Goal: Information Seeking & Learning: Learn about a topic

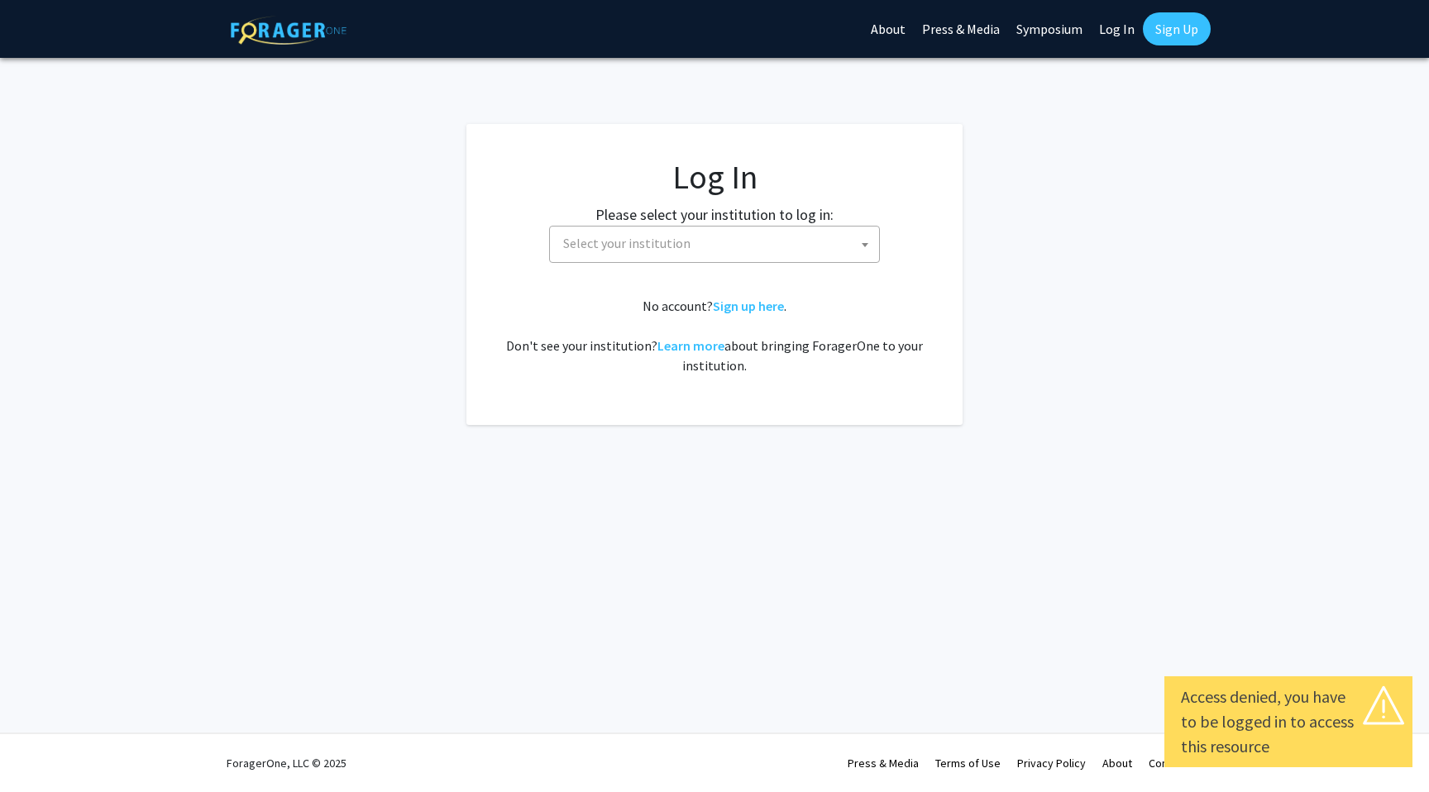
select select
click at [822, 246] on span "Select your institution" at bounding box center [717, 244] width 322 height 34
type input "jo"
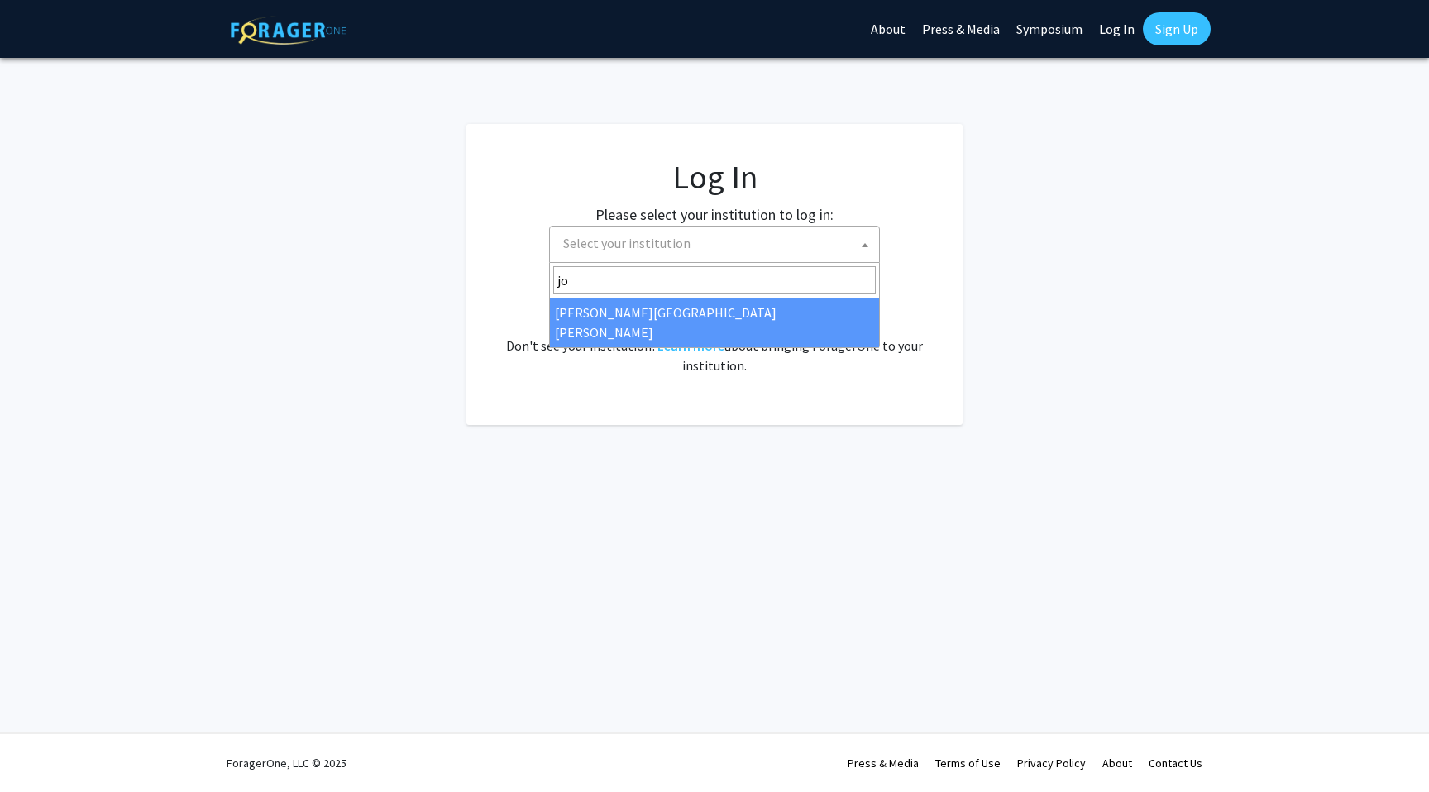
select select "1"
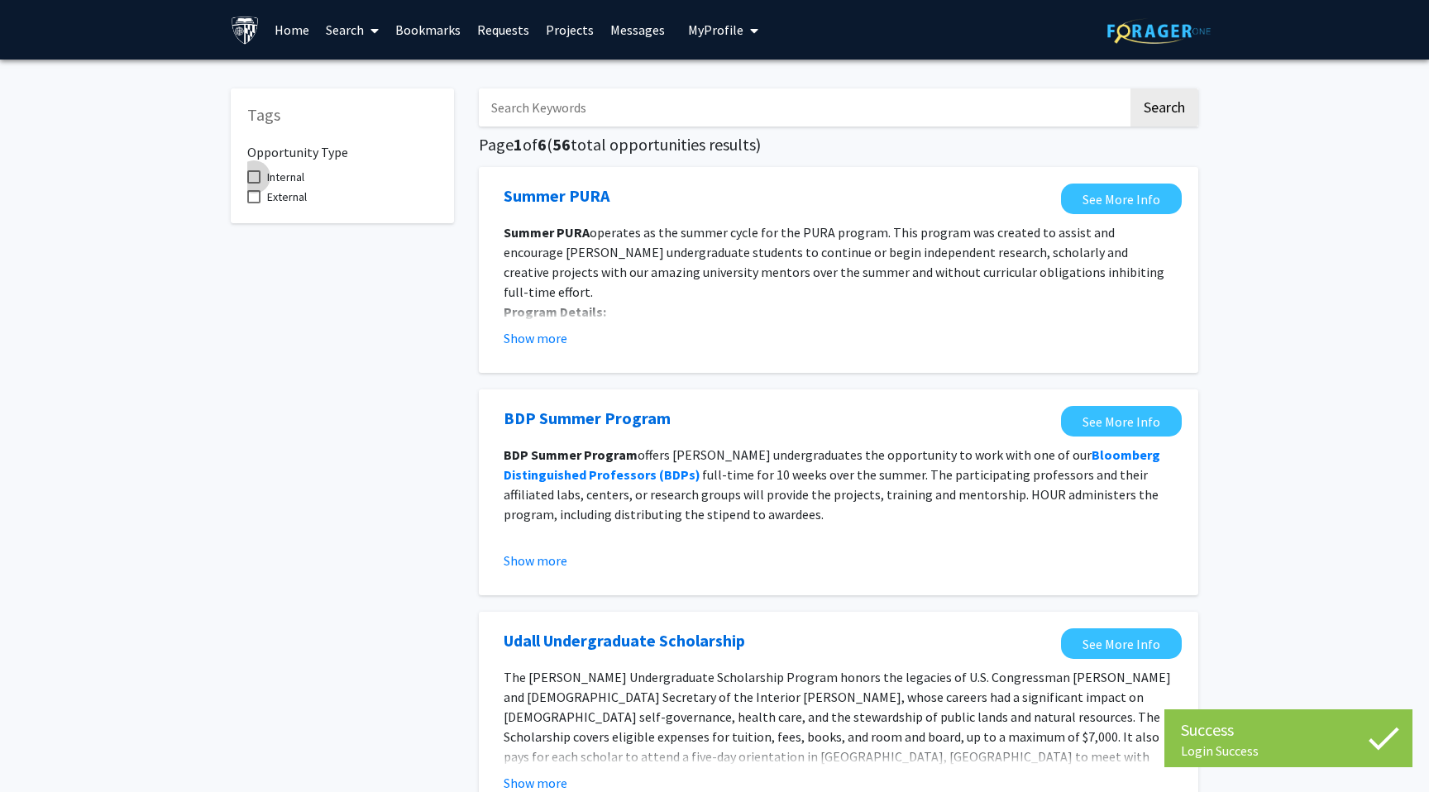
click at [255, 179] on span at bounding box center [253, 176] width 13 height 13
click at [254, 184] on input "Internal" at bounding box center [253, 184] width 1 height 1
checkbox input "true"
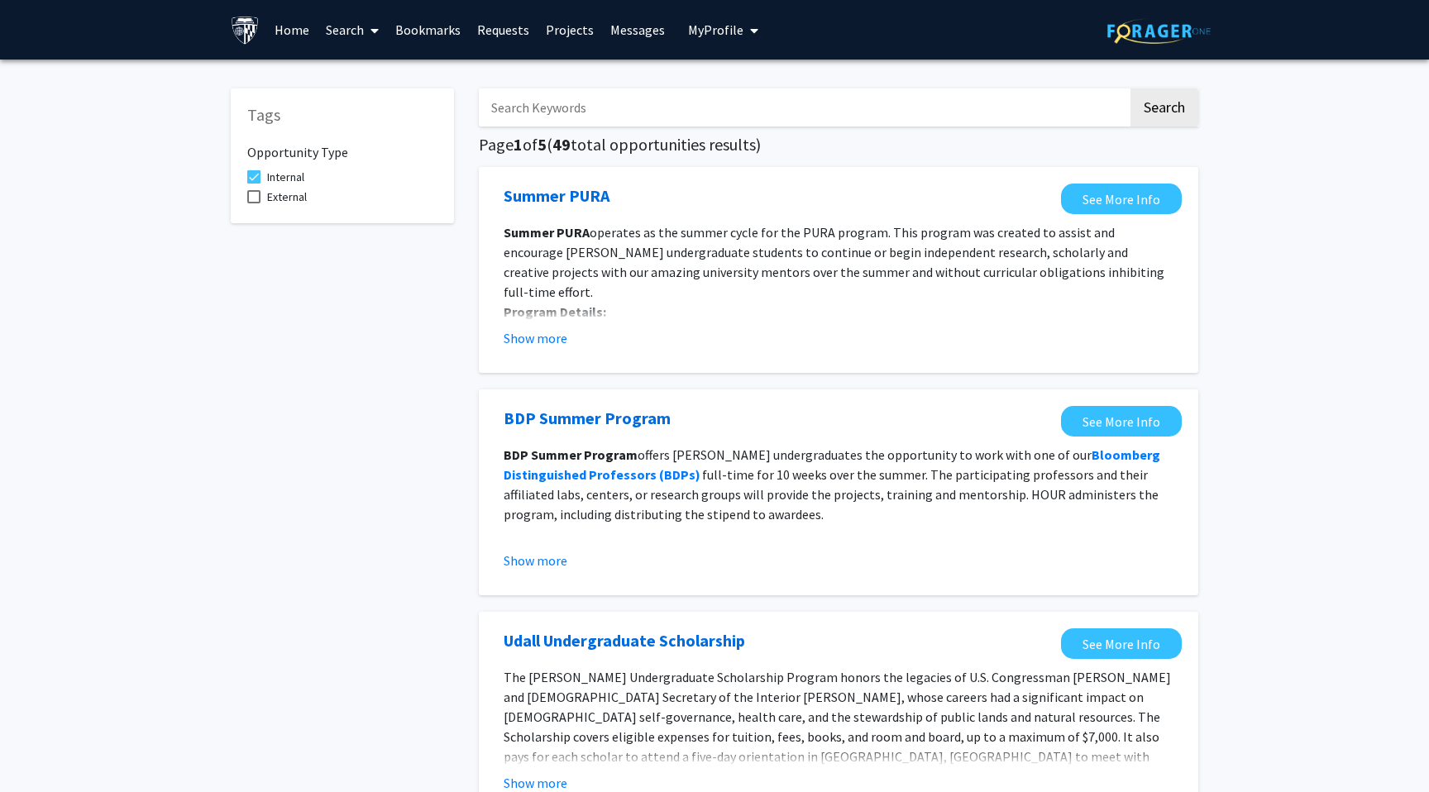
click at [525, 107] on input "Search Keywords" at bounding box center [803, 107] width 649 height 38
type input "c"
click at [558, 27] on link "Projects" at bounding box center [569, 30] width 64 height 58
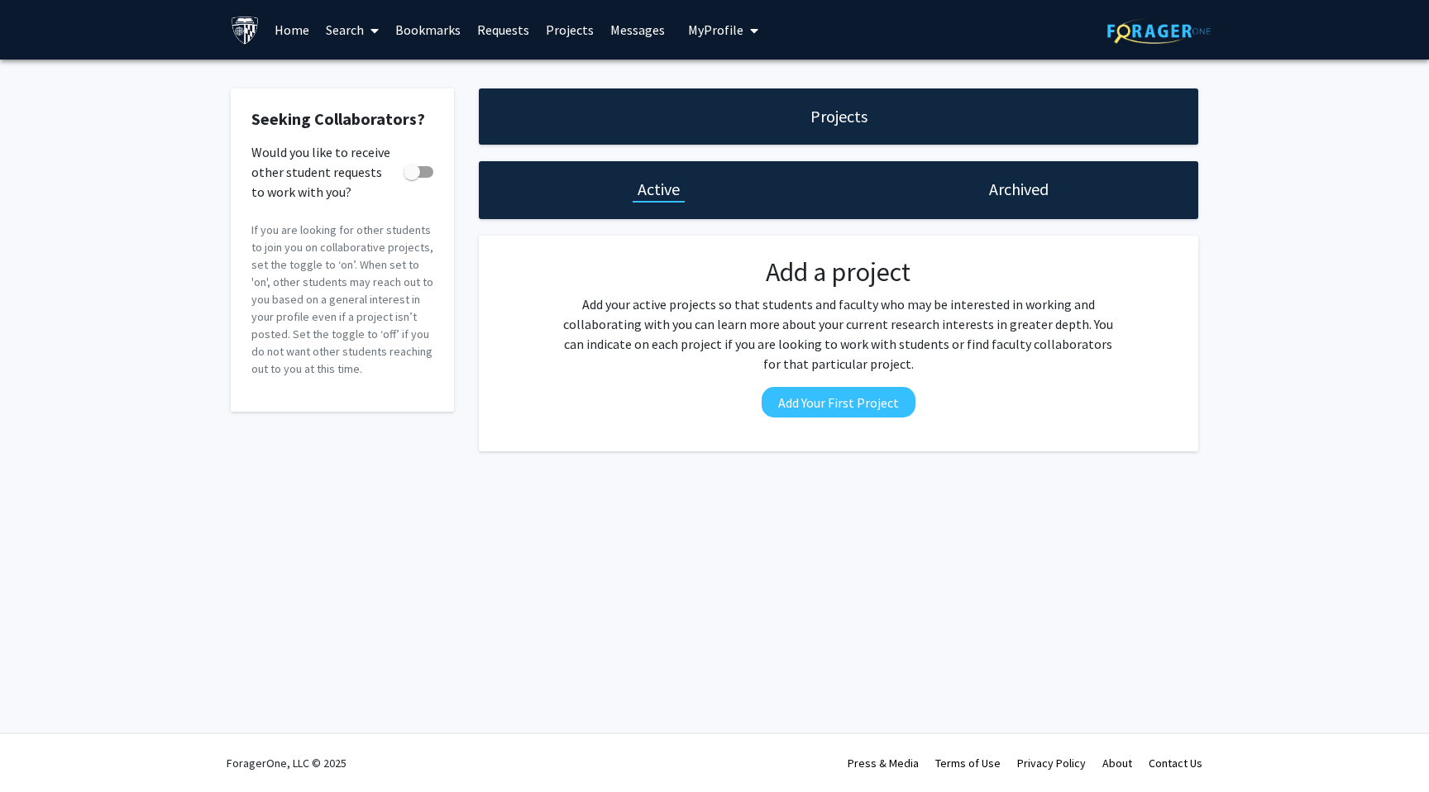
click at [1040, 207] on div "Archived" at bounding box center [1018, 190] width 360 height 58
click at [338, 26] on link "Search" at bounding box center [351, 30] width 69 height 58
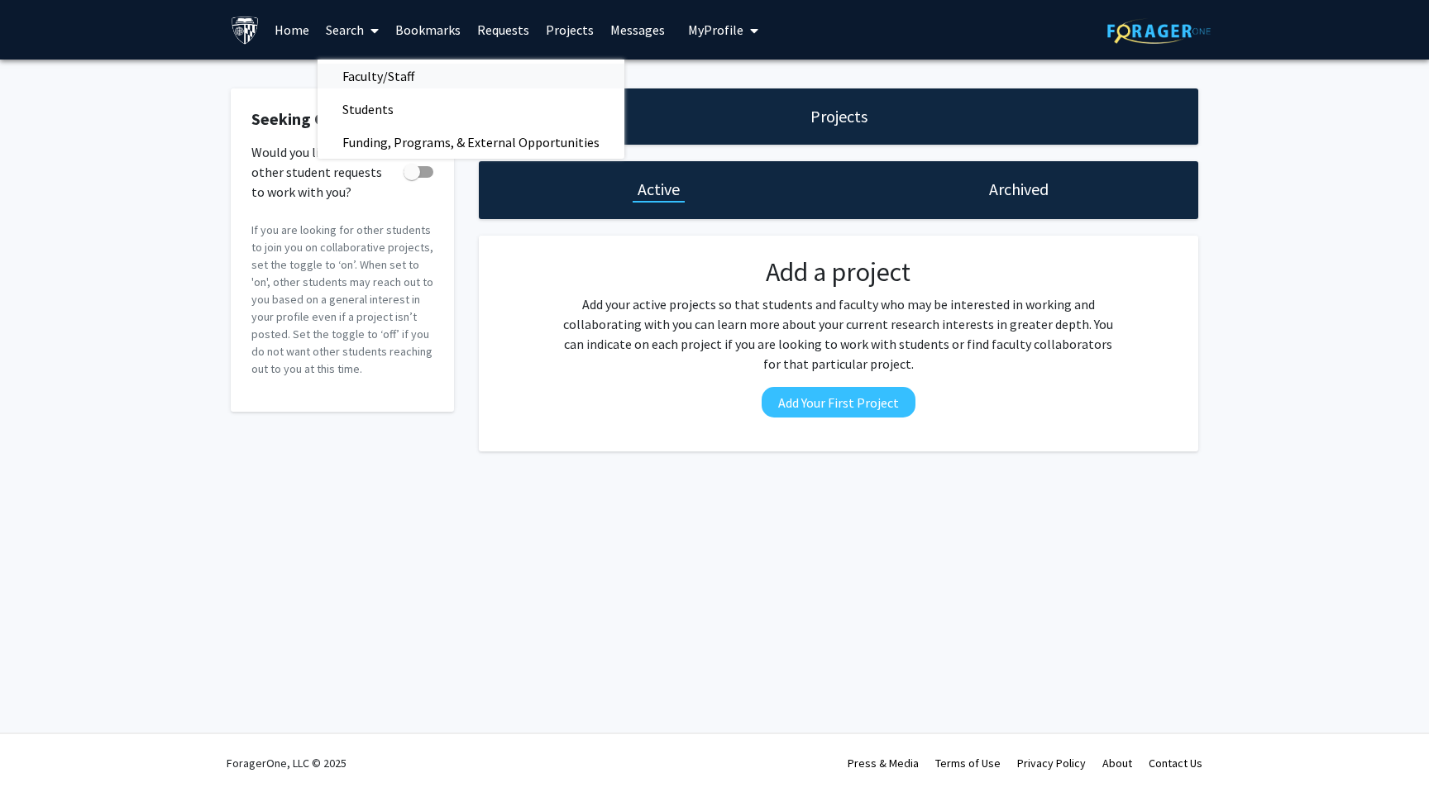
click at [370, 73] on span "Faculty/Staff" at bounding box center [378, 76] width 122 height 33
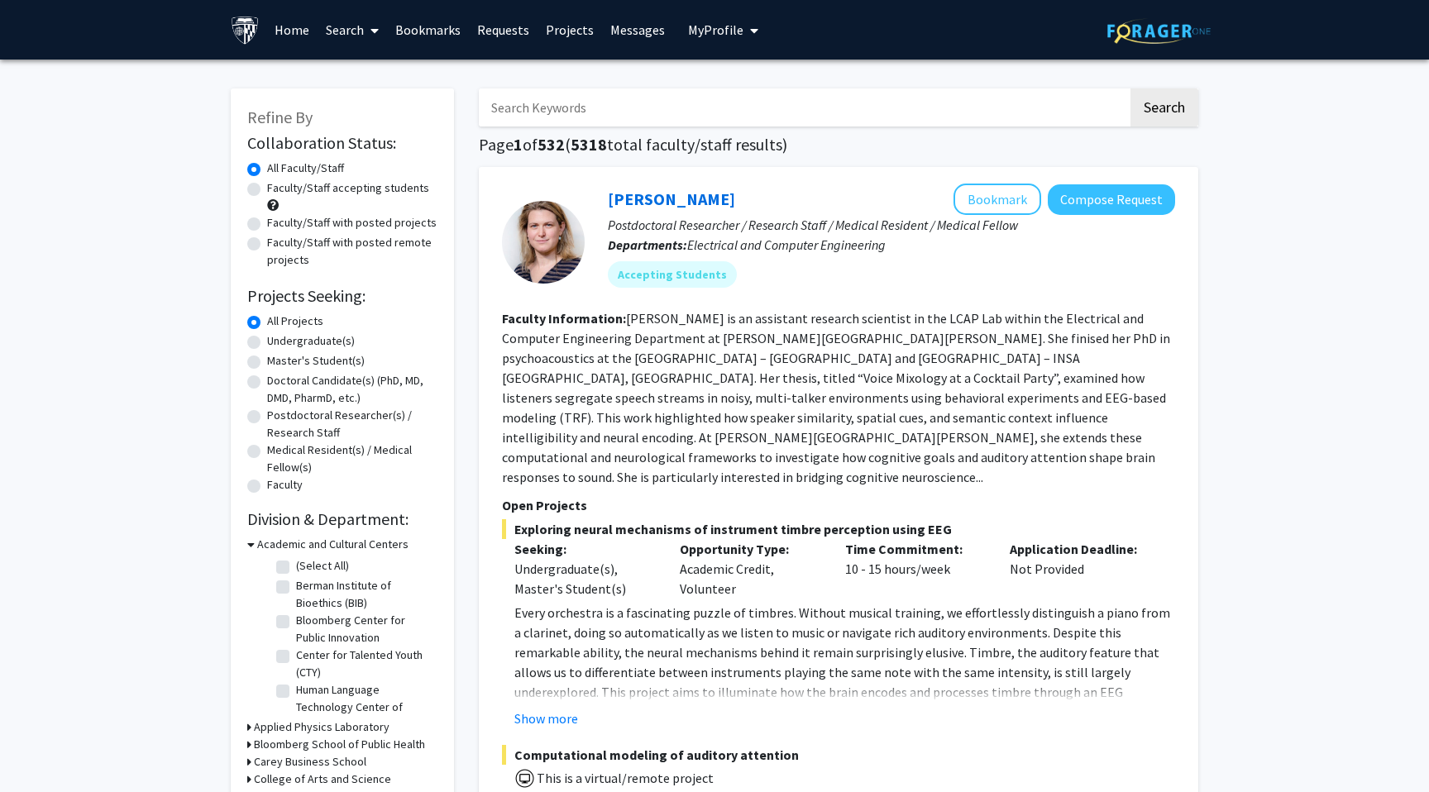
click at [267, 189] on label "Faculty/Staff accepting students" at bounding box center [348, 187] width 162 height 17
click at [267, 189] on input "Faculty/Staff accepting students" at bounding box center [272, 184] width 11 height 11
radio input "true"
click at [267, 223] on label "Faculty/Staff with posted projects" at bounding box center [351, 222] width 169 height 17
click at [267, 223] on input "Faculty/Staff with posted projects" at bounding box center [272, 219] width 11 height 11
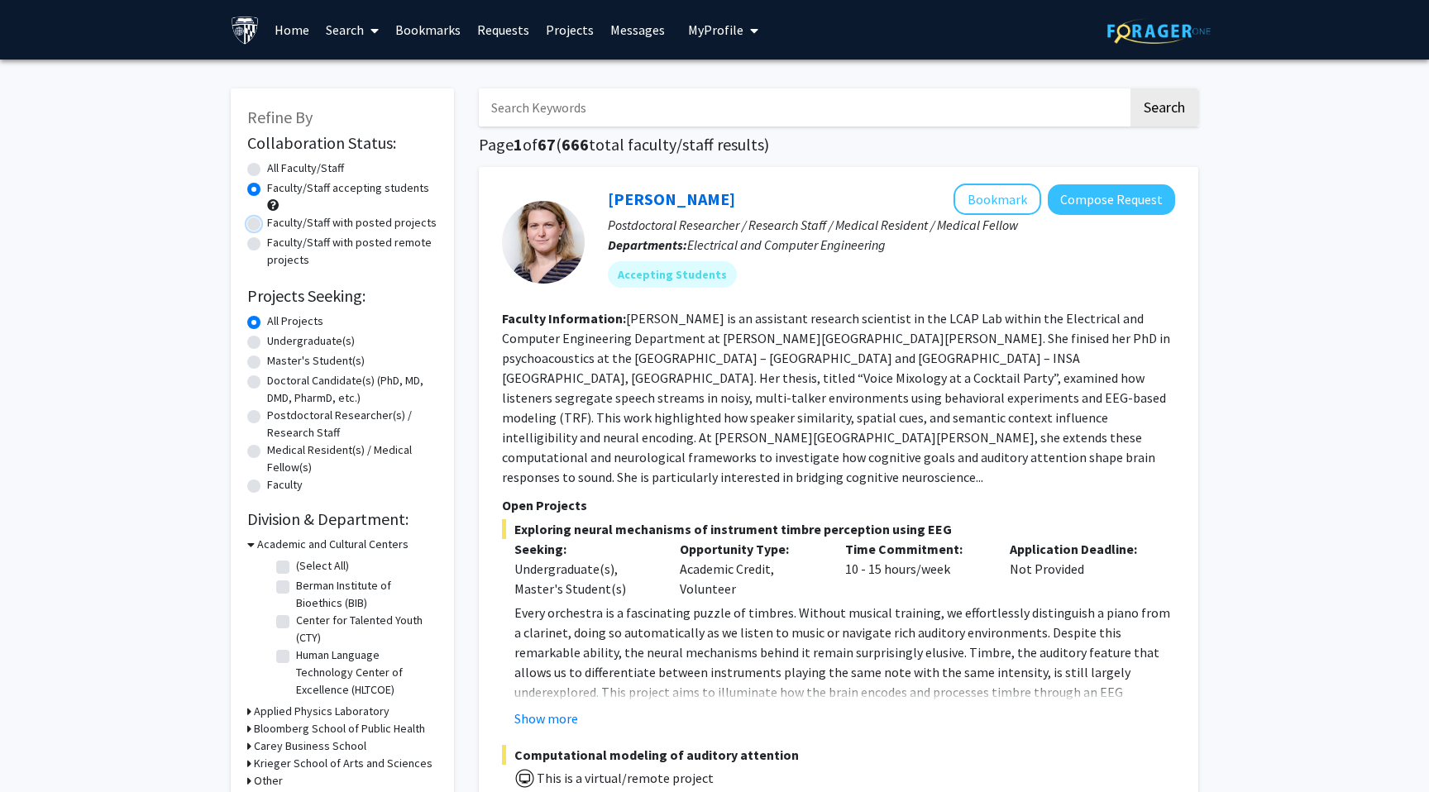
radio input "true"
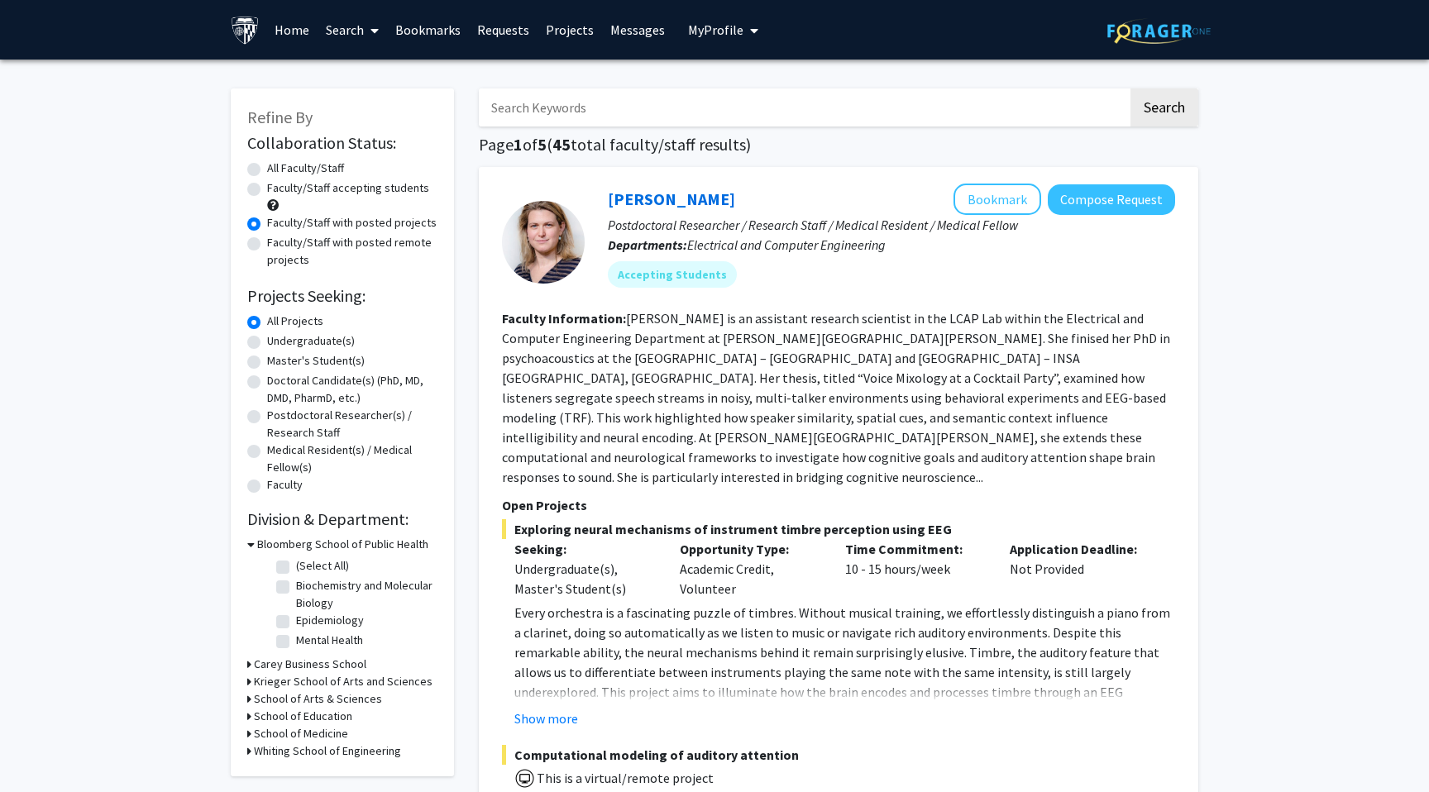
click at [267, 345] on label "Undergraduate(s)" at bounding box center [311, 340] width 88 height 17
click at [267, 343] on input "Undergraduate(s)" at bounding box center [272, 337] width 11 height 11
radio input "true"
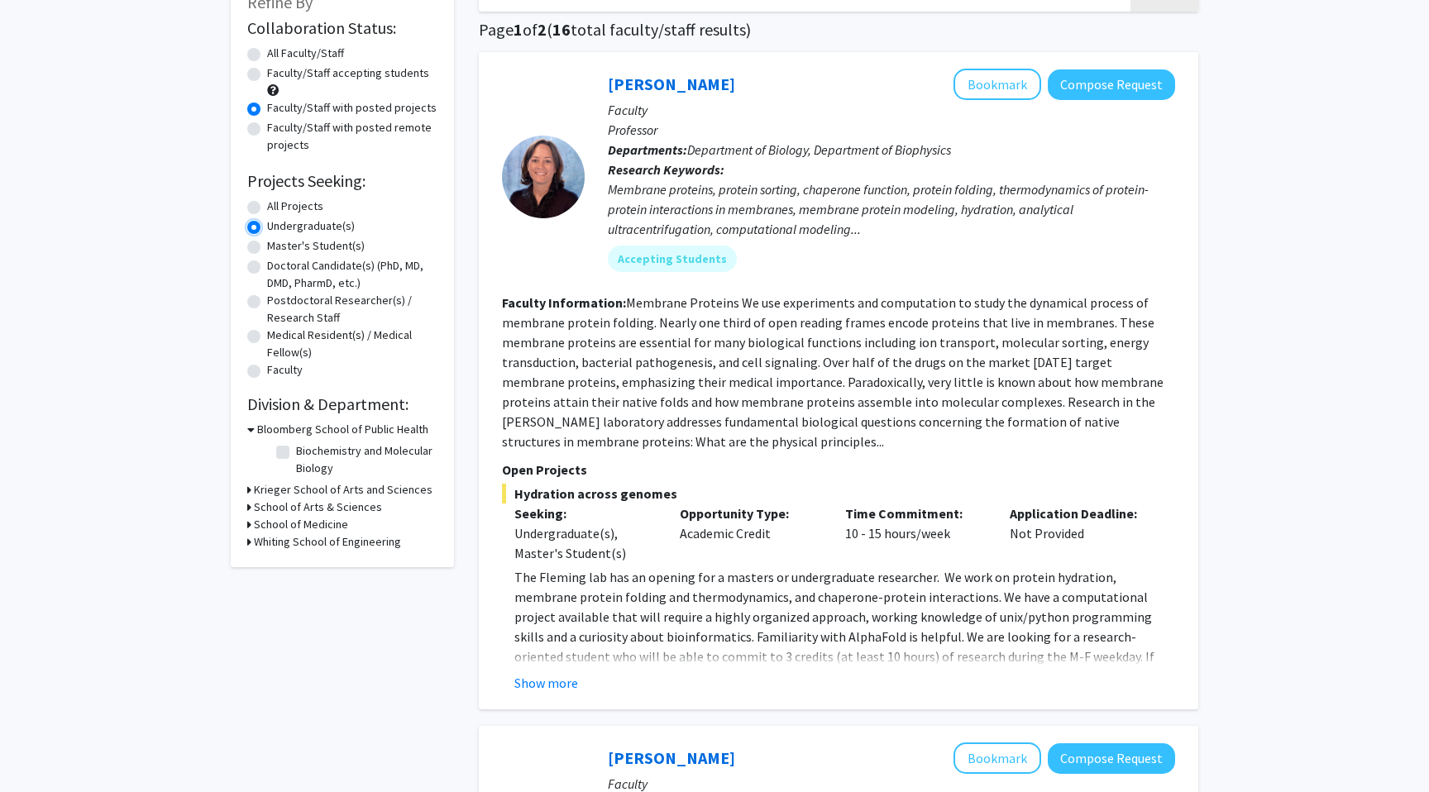
scroll to position [116, 0]
click at [250, 540] on icon at bounding box center [249, 540] width 4 height 17
click at [296, 559] on label "(Select All)" at bounding box center [322, 562] width 53 height 17
click at [296, 559] on input "(Select All)" at bounding box center [301, 559] width 11 height 11
checkbox input "true"
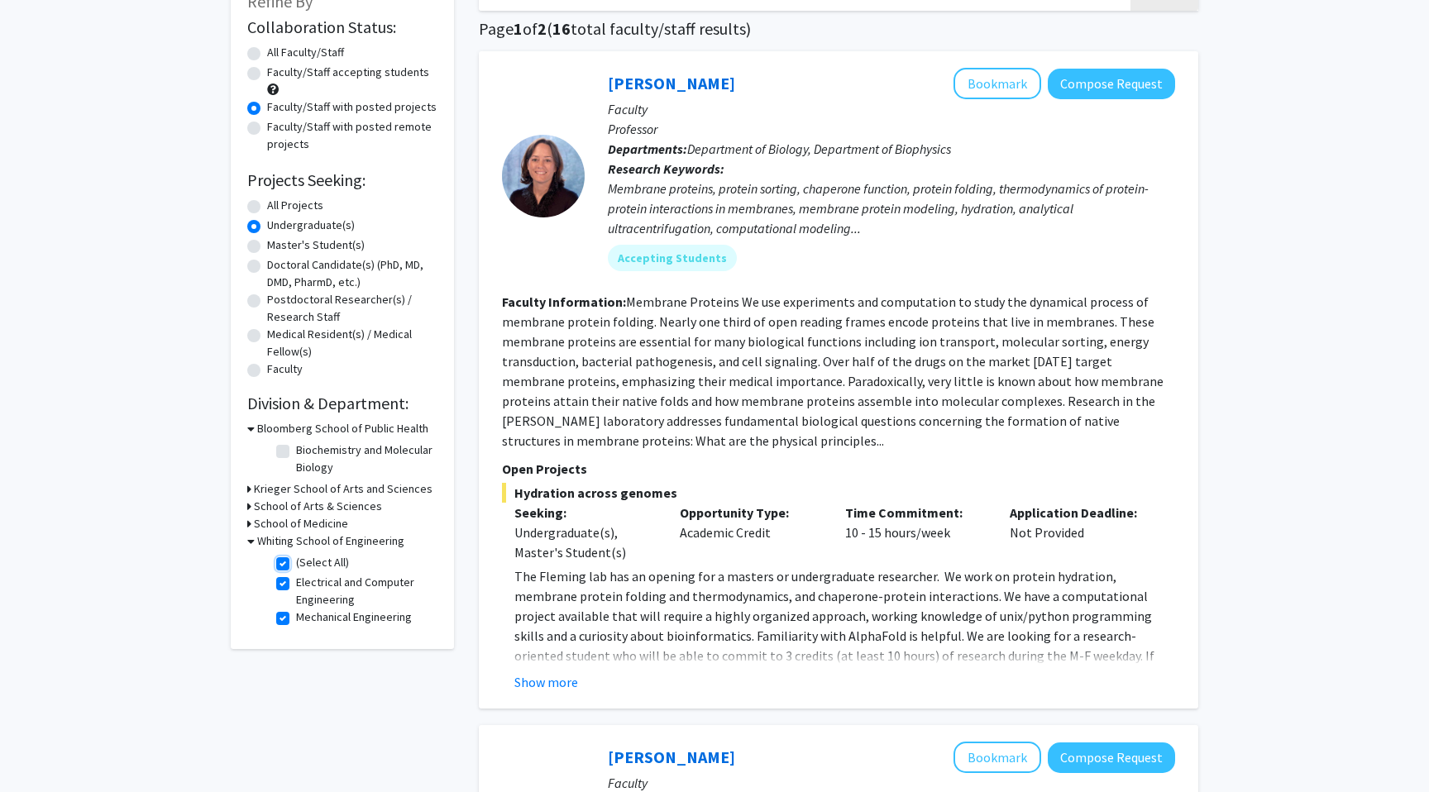
checkbox input "true"
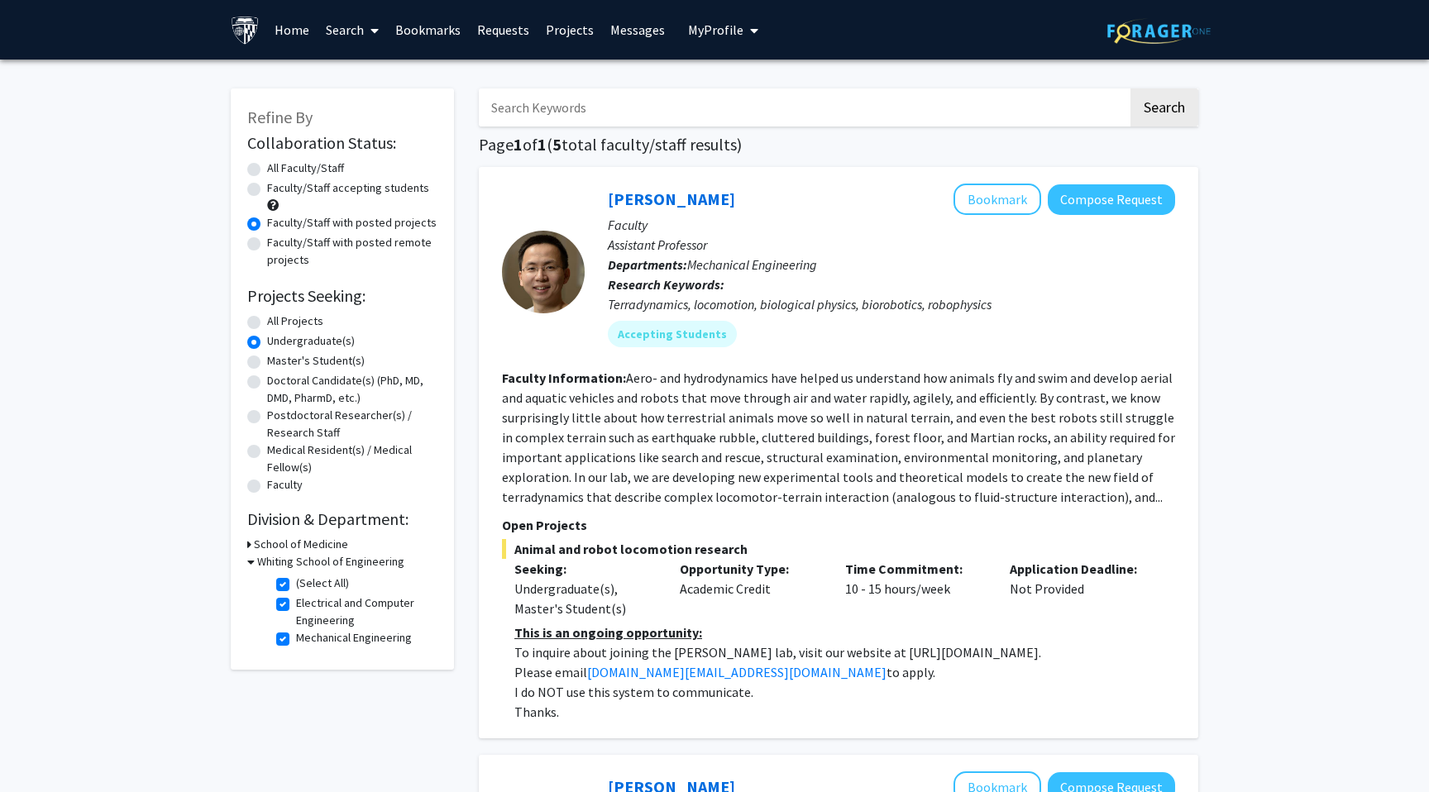
click at [267, 169] on label "All Faculty/Staff" at bounding box center [305, 168] width 77 height 17
click at [267, 169] on input "All Faculty/Staff" at bounding box center [272, 165] width 11 height 11
radio input "true"
click at [247, 562] on icon at bounding box center [250, 561] width 7 height 17
click at [247, 562] on icon at bounding box center [249, 561] width 4 height 17
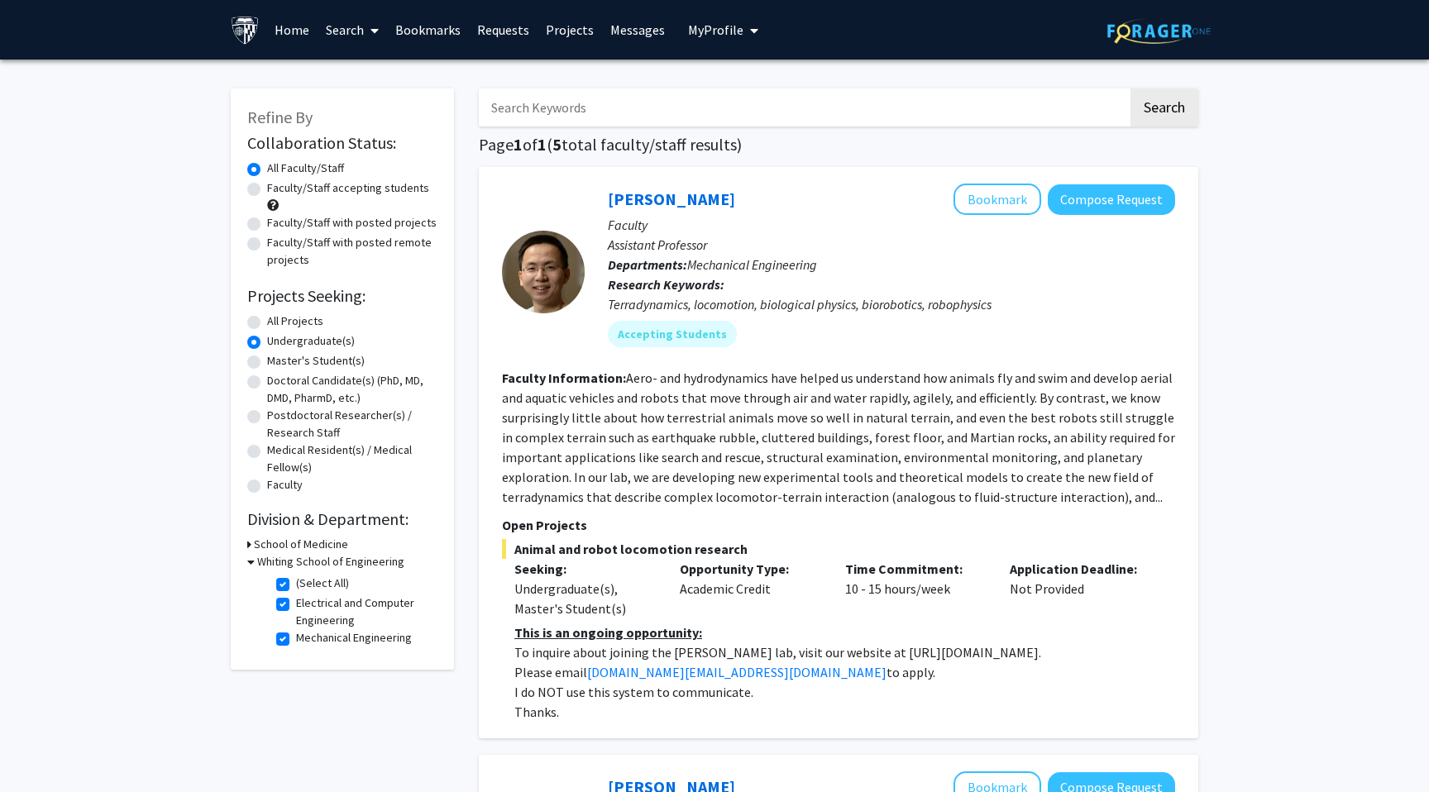
click at [296, 583] on label "(Select All)" at bounding box center [322, 583] width 53 height 17
click at [296, 583] on input "(Select All)" at bounding box center [301, 580] width 11 height 11
checkbox input "false"
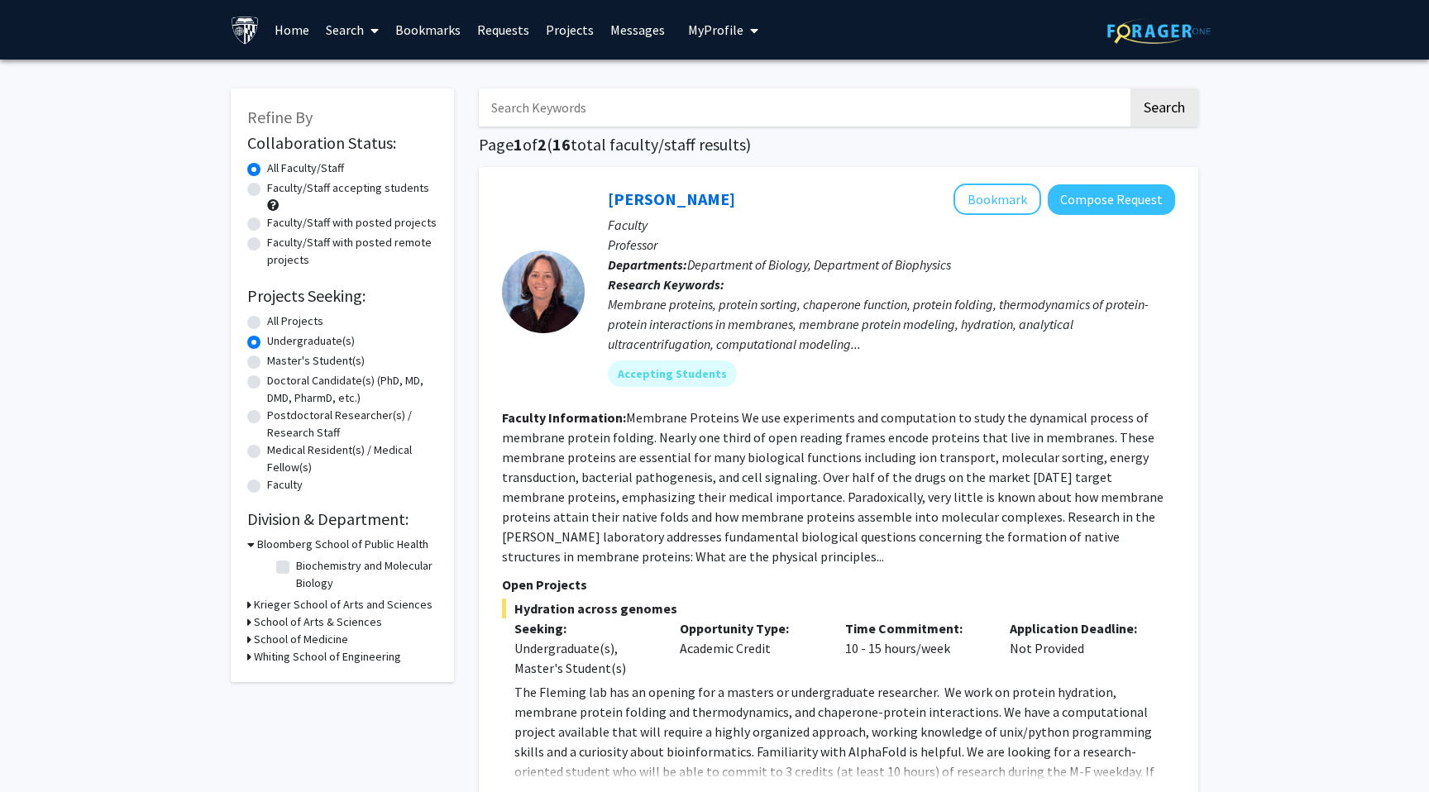
click at [249, 657] on icon at bounding box center [249, 656] width 4 height 17
click at [267, 321] on label "All Projects" at bounding box center [295, 321] width 56 height 17
click at [267, 321] on input "All Projects" at bounding box center [272, 318] width 11 height 11
radio input "true"
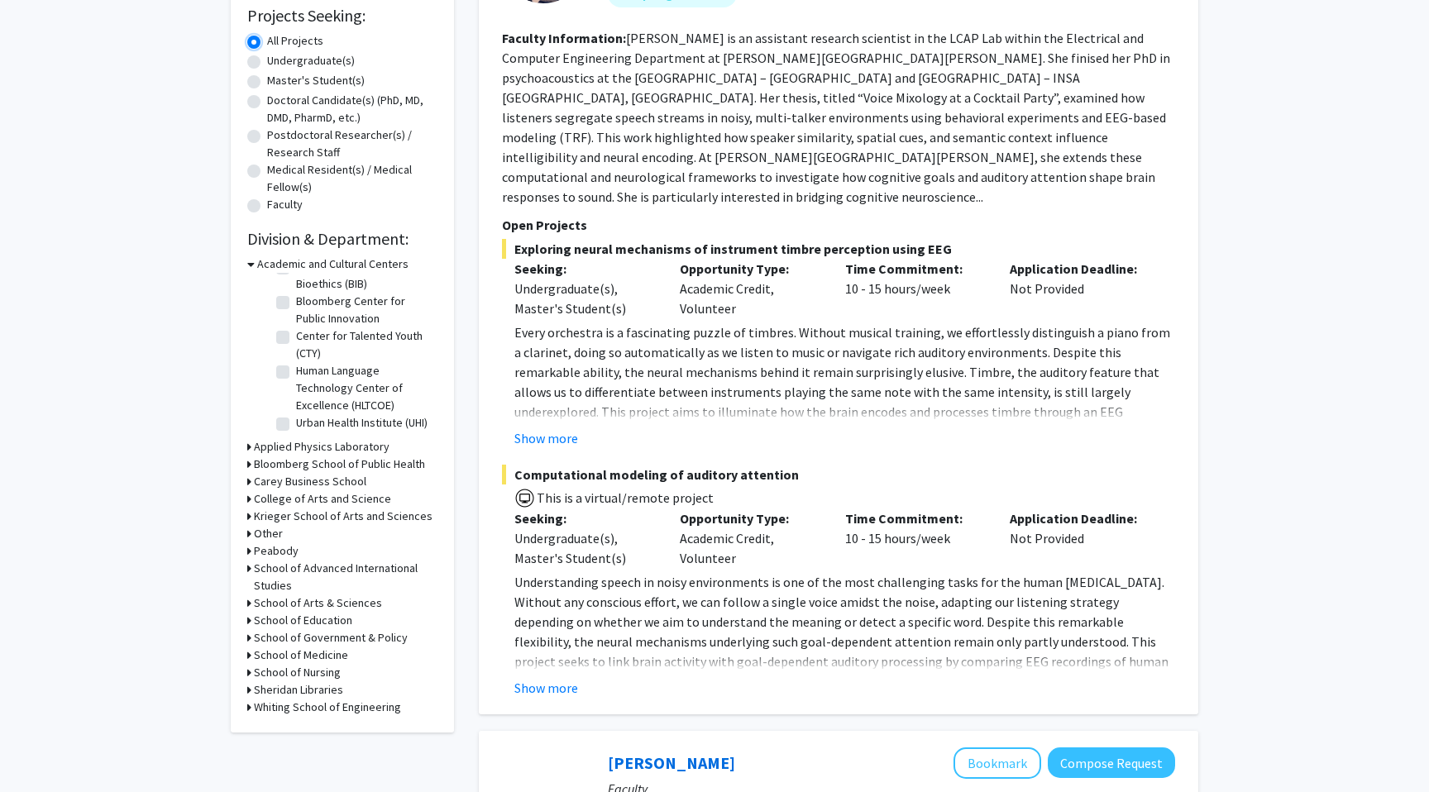
scroll to position [339, 0]
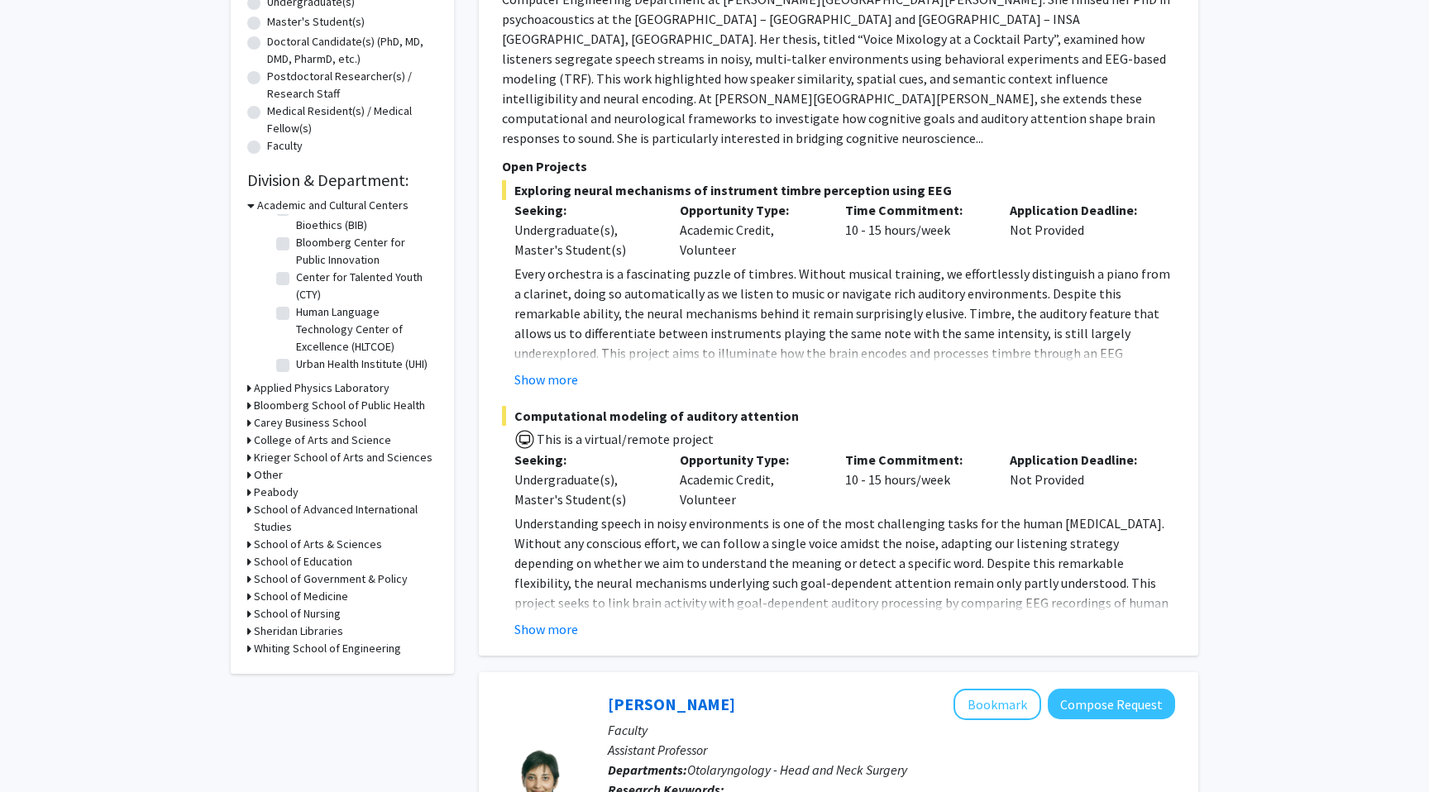
click at [247, 650] on icon at bounding box center [249, 648] width 4 height 17
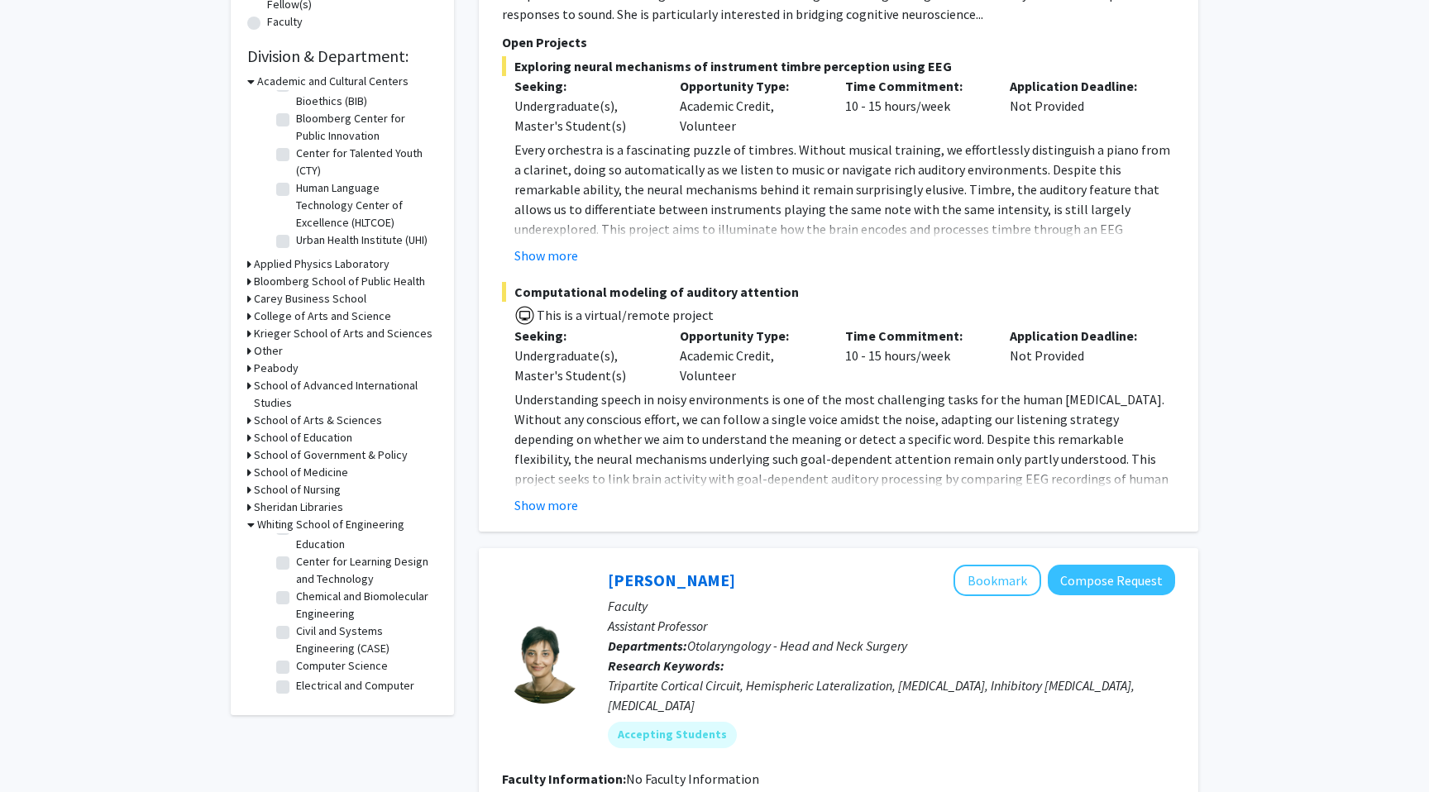
scroll to position [243, 0]
click at [296, 643] on label "Computer Science" at bounding box center [342, 642] width 92 height 17
click at [296, 643] on input "Computer Science" at bounding box center [301, 639] width 11 height 11
checkbox input "true"
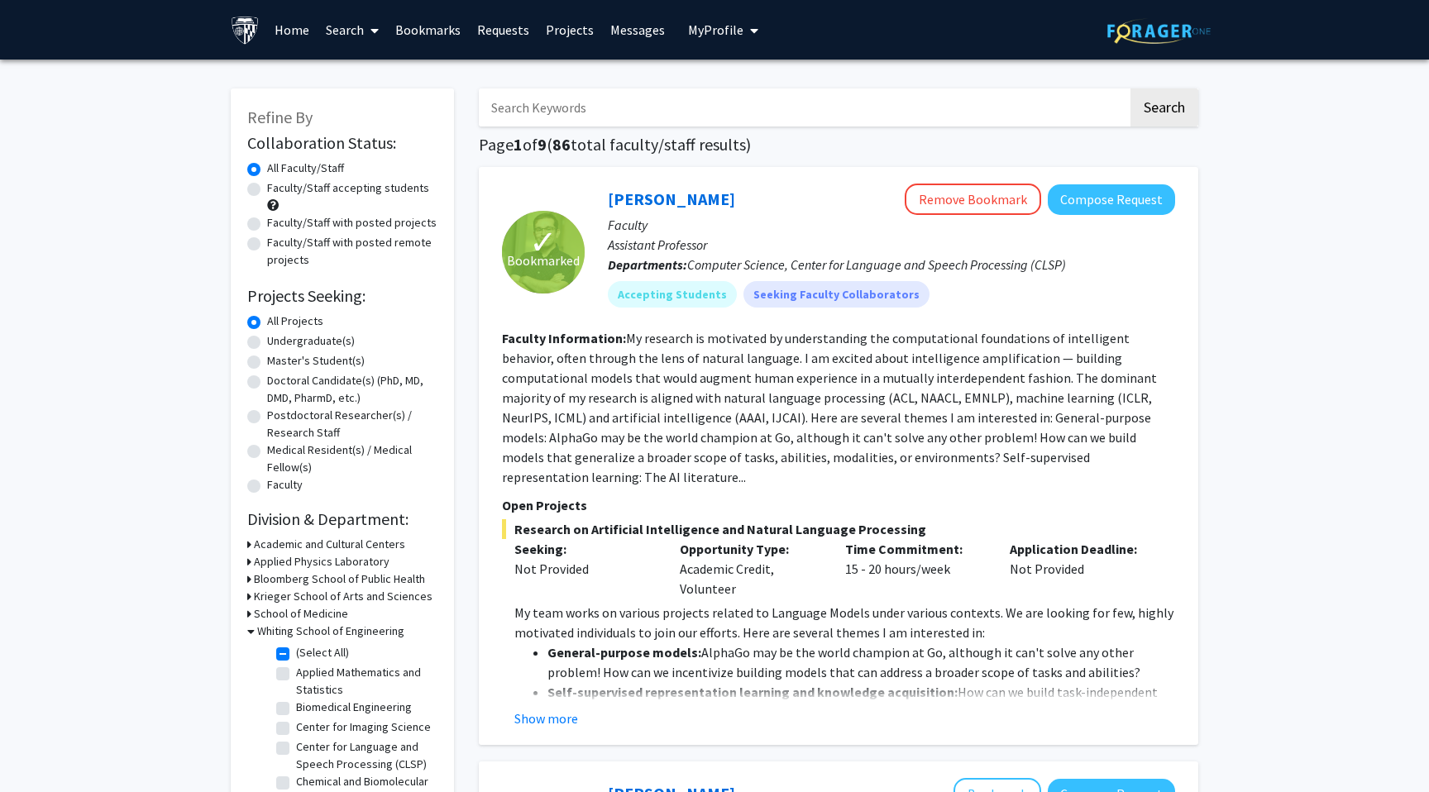
click at [609, 108] on input "Search Keywords" at bounding box center [803, 107] width 649 height 38
type input "machine learning"
click at [1130, 88] on button "Search" at bounding box center [1164, 107] width 68 height 38
checkbox input "false"
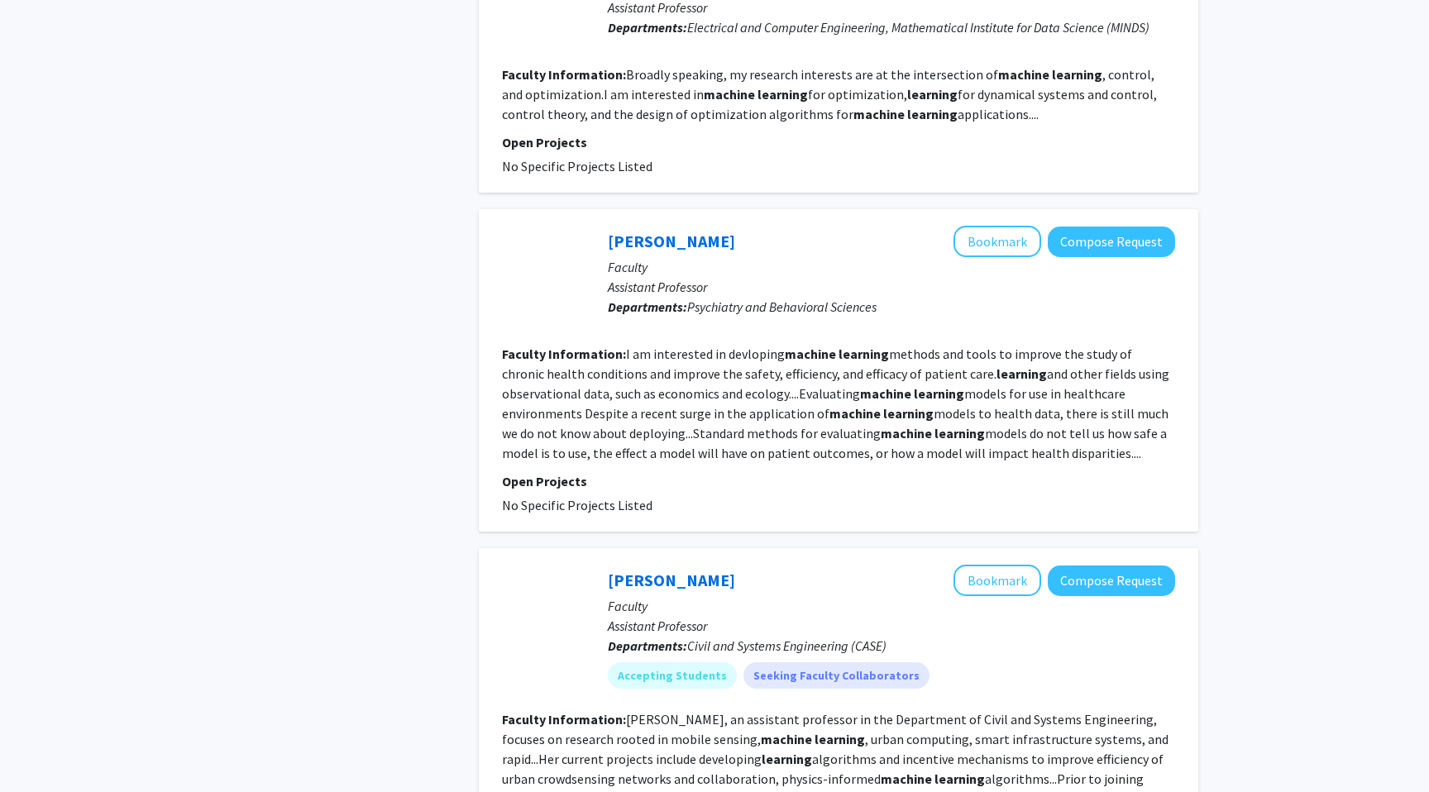
scroll to position [1072, 0]
